Goal: Transaction & Acquisition: Purchase product/service

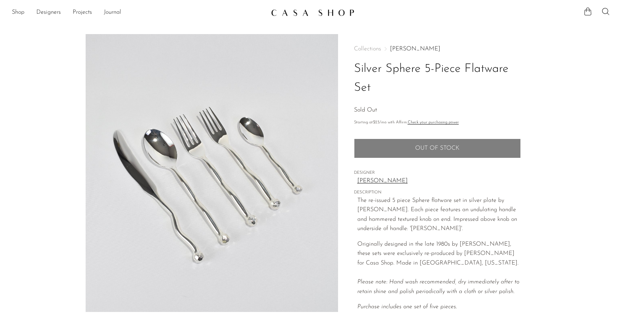
click at [621, 230] on section "Silver Sphere 5-Piece Flatware Set Sold Out" at bounding box center [311, 221] width 622 height 374
click at [402, 47] on link "Izabel Lam" at bounding box center [415, 49] width 50 height 6
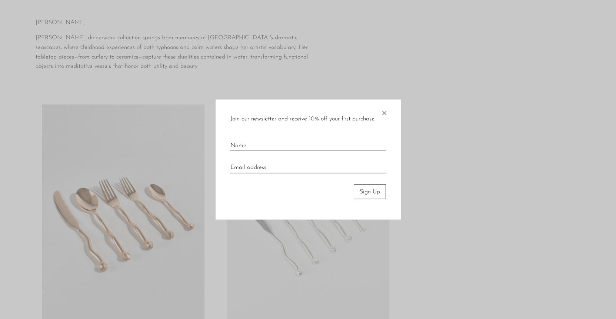
scroll to position [15, 0]
click at [383, 112] on span "×" at bounding box center [384, 111] width 7 height 24
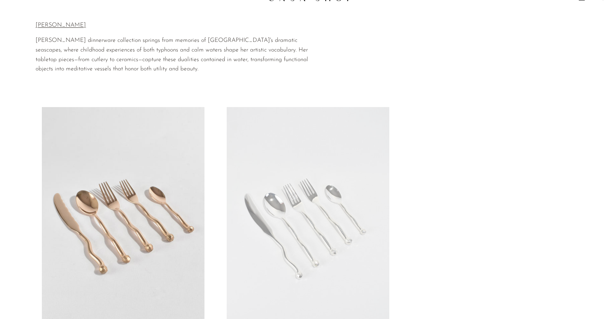
click at [187, 157] on link at bounding box center [123, 221] width 163 height 228
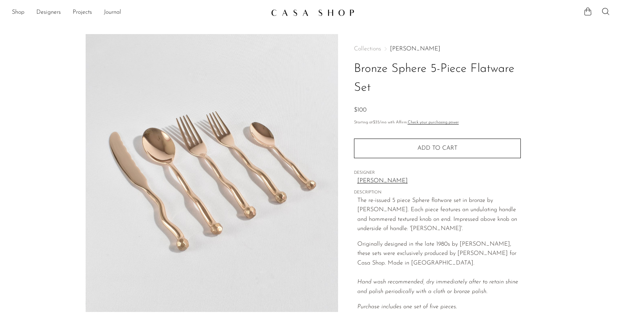
click at [331, 14] on img at bounding box center [312, 12] width 83 height 7
click at [295, 7] on link at bounding box center [311, 12] width 80 height 13
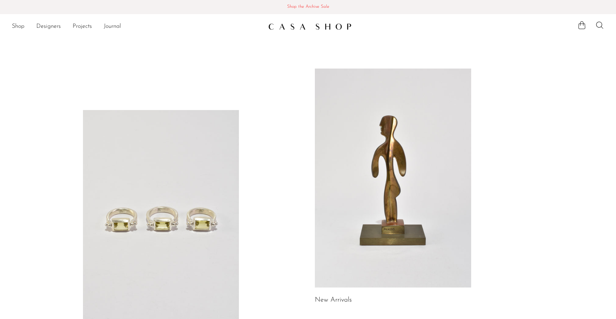
click at [323, 1] on link "Shop the Archive Sale Shop the Archive Sale" at bounding box center [308, 7] width 616 height 14
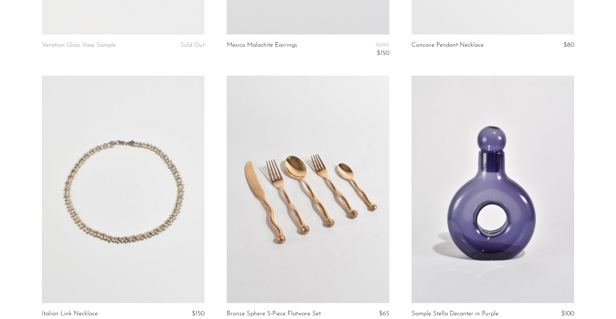
scroll to position [1341, 0]
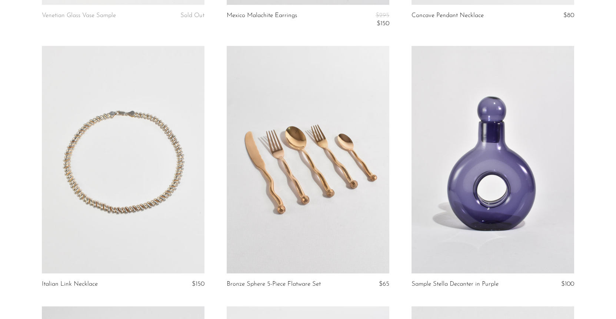
click at [287, 212] on link at bounding box center [308, 160] width 163 height 228
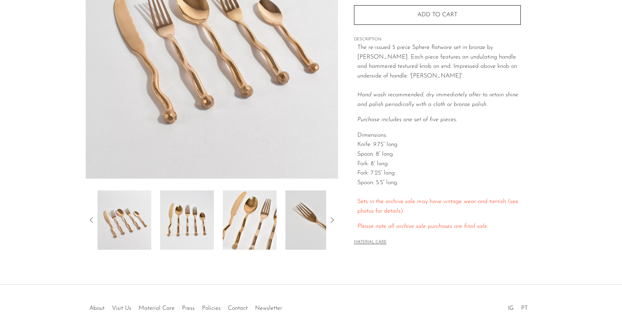
scroll to position [148, 0]
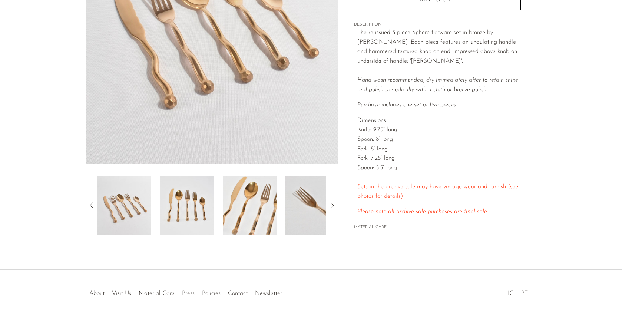
click at [103, 221] on img at bounding box center [124, 205] width 54 height 59
click at [174, 210] on img at bounding box center [187, 205] width 54 height 59
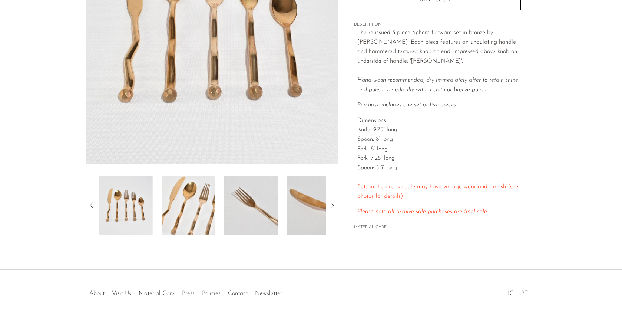
click at [193, 210] on img at bounding box center [189, 205] width 54 height 59
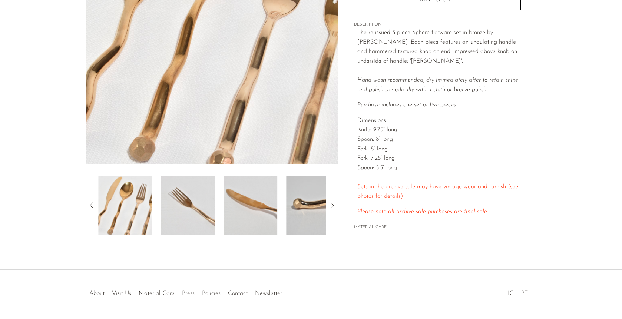
click at [202, 210] on img at bounding box center [188, 205] width 54 height 59
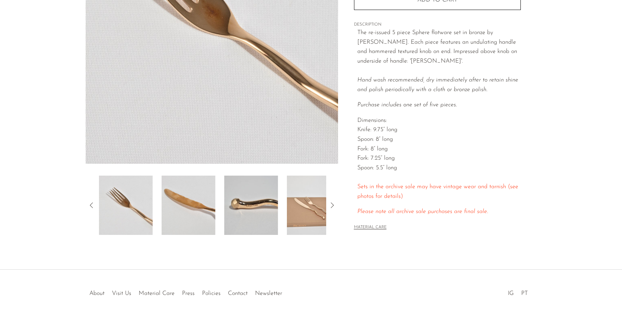
click at [210, 210] on img at bounding box center [189, 205] width 54 height 59
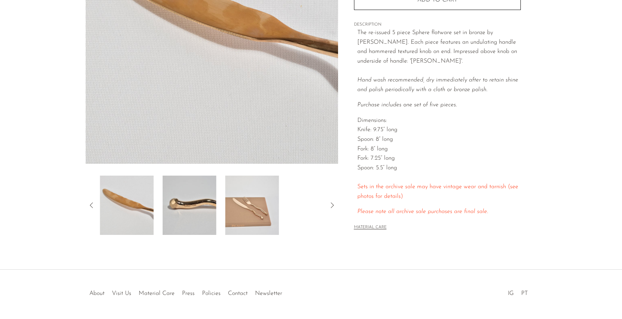
click at [214, 210] on img at bounding box center [190, 205] width 54 height 59
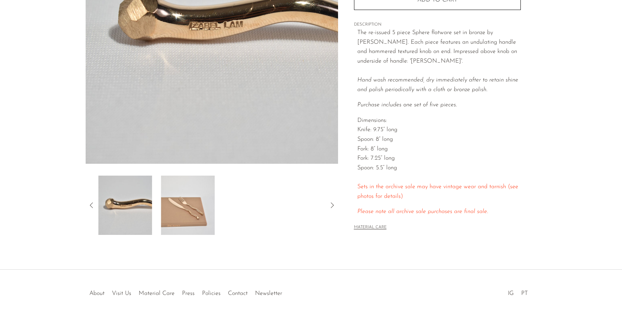
click at [220, 210] on div at bounding box center [211, 205] width 229 height 59
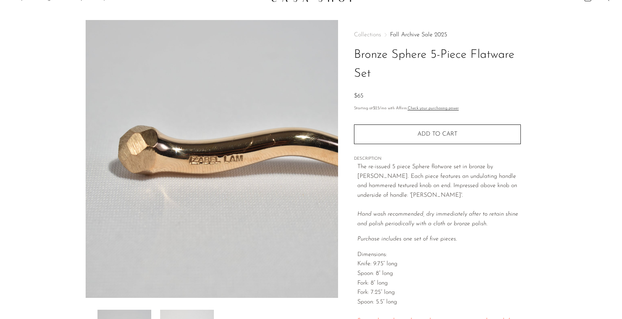
scroll to position [0, 0]
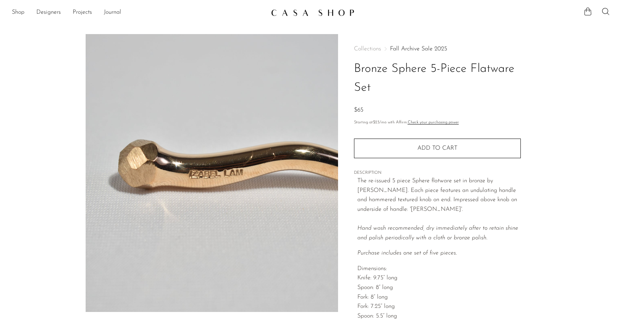
click at [401, 122] on p "Starting at $23 /mo with Affirm. Check your purchasing power" at bounding box center [437, 122] width 167 height 7
